Goal: Task Accomplishment & Management: Manage account settings

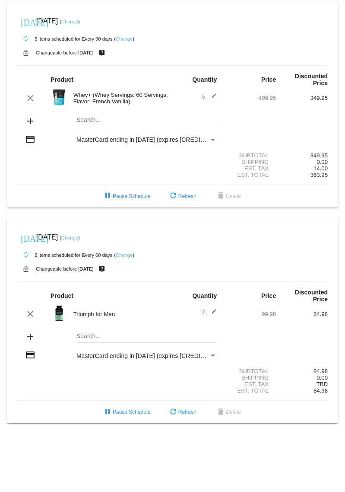
click at [78, 22] on link "Change" at bounding box center [69, 21] width 17 height 5
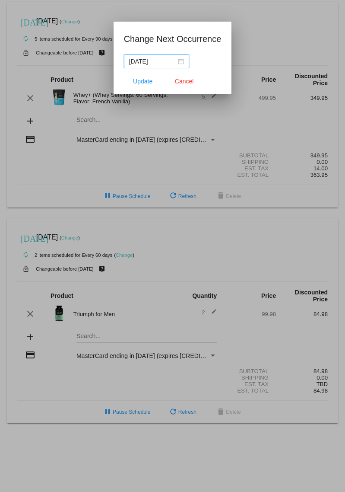
click at [173, 61] on div "[DATE]" at bounding box center [156, 62] width 55 height 10
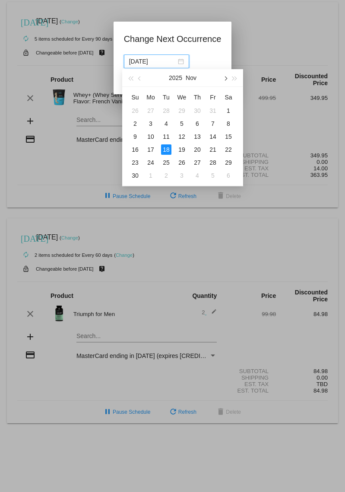
click at [228, 80] on button "button" at bounding box center [225, 77] width 10 height 17
click at [183, 135] on div "17" at bounding box center [182, 136] width 10 height 10
type input "[DATE]"
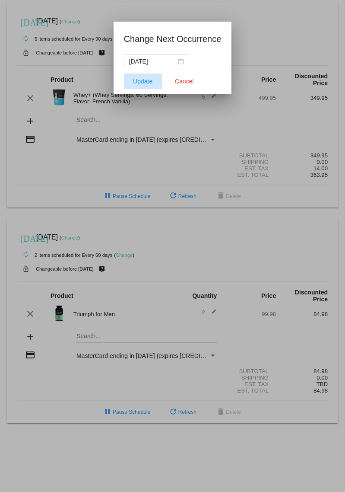
click at [148, 83] on span "Update" at bounding box center [142, 81] width 19 height 7
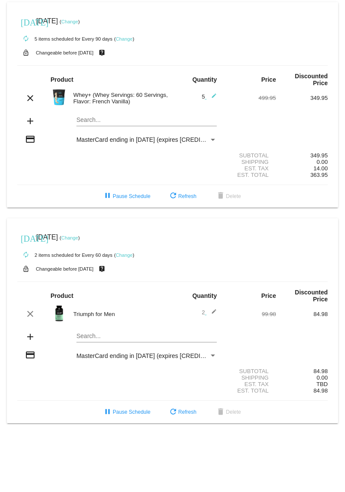
click at [78, 240] on link "Change" at bounding box center [69, 237] width 17 height 5
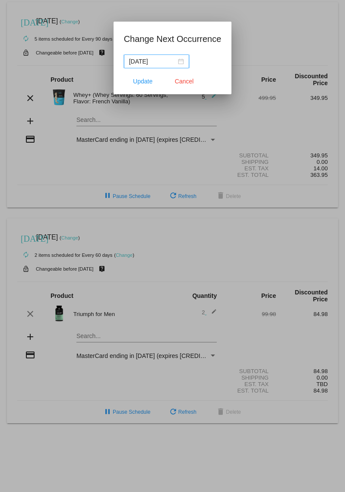
click at [175, 63] on div "[DATE]" at bounding box center [156, 62] width 55 height 10
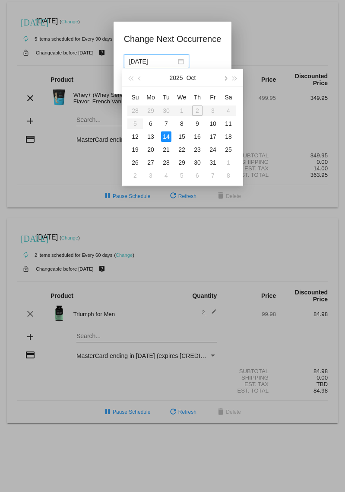
click at [226, 78] on span "button" at bounding box center [225, 78] width 4 height 4
click at [215, 162] on div "28" at bounding box center [213, 162] width 10 height 10
type input "[DATE]"
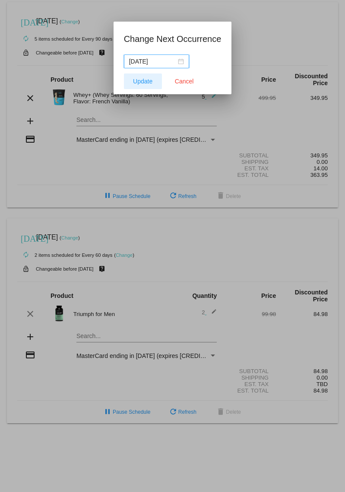
click at [140, 78] on span "Update" at bounding box center [142, 81] width 19 height 7
